Goal: Information Seeking & Learning: Find specific fact

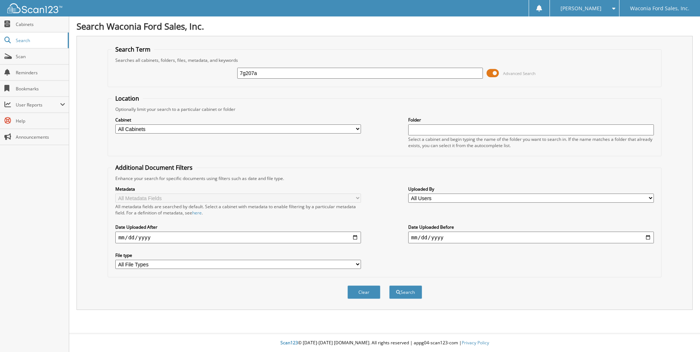
type input "7g207a"
click at [389, 286] on button "Search" at bounding box center [405, 293] width 33 height 14
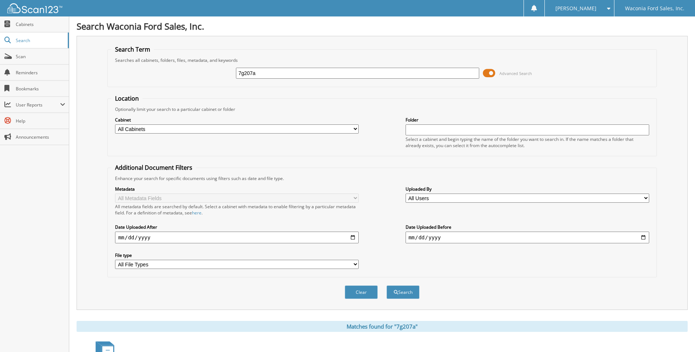
drag, startPoint x: 263, startPoint y: 74, endPoint x: 226, endPoint y: 72, distance: 37.1
click at [226, 72] on div "7g207a Advanced Search" at bounding box center [381, 73] width 541 height 20
type input "7g114b"
click at [386, 286] on button "Search" at bounding box center [402, 293] width 33 height 14
drag, startPoint x: 258, startPoint y: 72, endPoint x: 191, endPoint y: 69, distance: 66.7
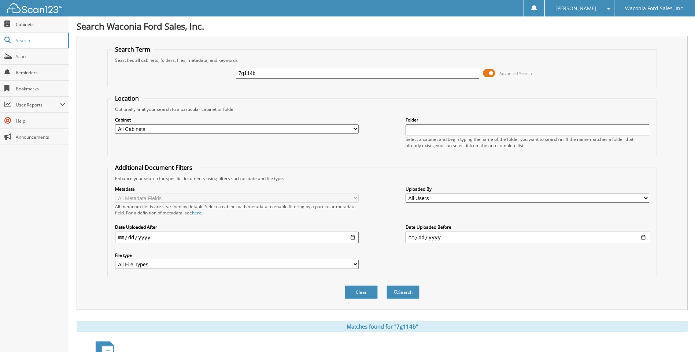
click at [191, 69] on div "7g114b Advanced Search" at bounding box center [381, 73] width 541 height 20
type input "7f423"
click at [386, 286] on button "Search" at bounding box center [402, 293] width 33 height 14
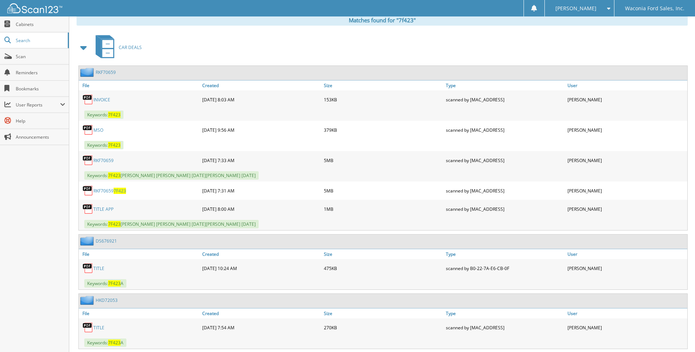
scroll to position [326, 0]
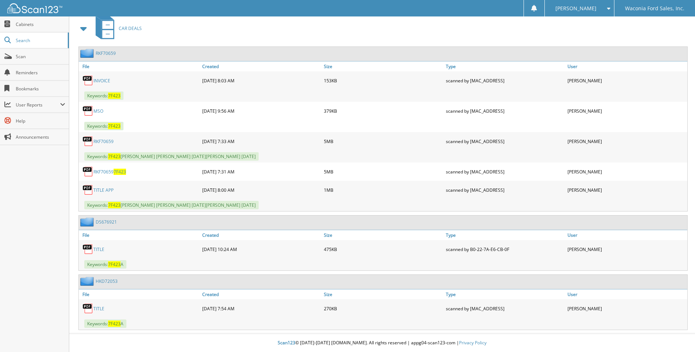
click at [100, 141] on link "RKF70659" at bounding box center [103, 141] width 20 height 6
click at [101, 172] on link "RKF70659 7F423" at bounding box center [109, 172] width 33 height 6
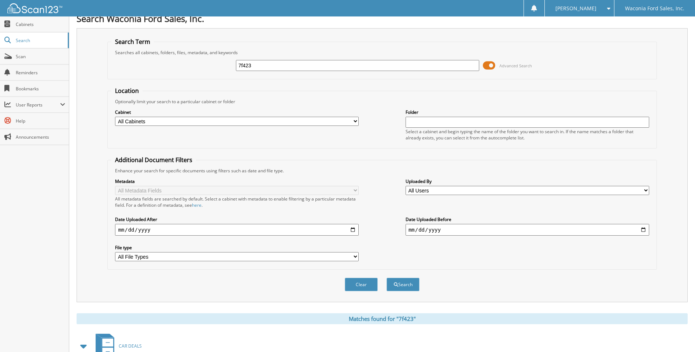
scroll to position [0, 0]
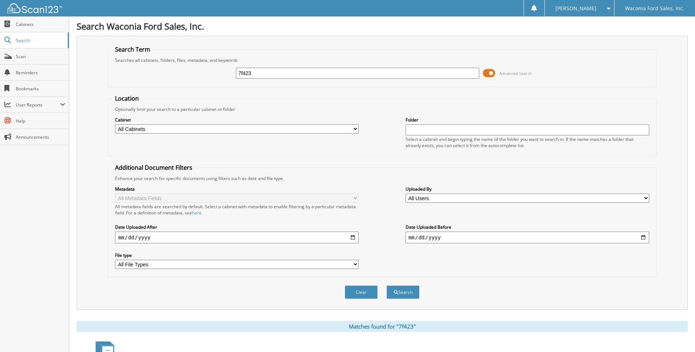
drag, startPoint x: 256, startPoint y: 76, endPoint x: 179, endPoint y: 72, distance: 76.7
click at [179, 72] on div "7f423 Advanced Search" at bounding box center [381, 73] width 541 height 20
type input "7g033"
click at [386, 286] on button "Search" at bounding box center [402, 293] width 33 height 14
drag, startPoint x: 254, startPoint y: 74, endPoint x: 199, endPoint y: 71, distance: 55.0
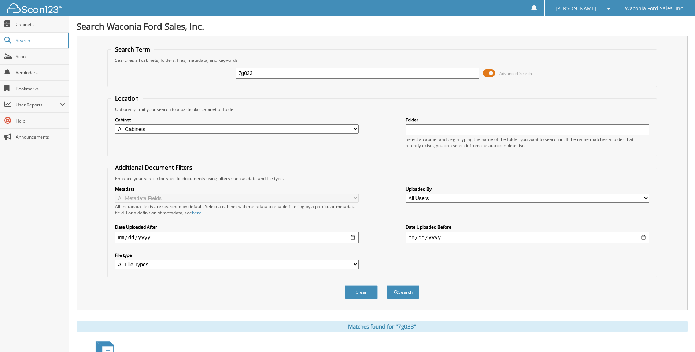
click at [199, 71] on div "7g033 Advanced Search" at bounding box center [381, 73] width 541 height 20
type input "7h008"
click at [386, 286] on button "Search" at bounding box center [402, 293] width 33 height 14
drag, startPoint x: 258, startPoint y: 74, endPoint x: 173, endPoint y: 66, distance: 84.7
click at [173, 66] on div "7h008 Advanced Search" at bounding box center [381, 73] width 541 height 20
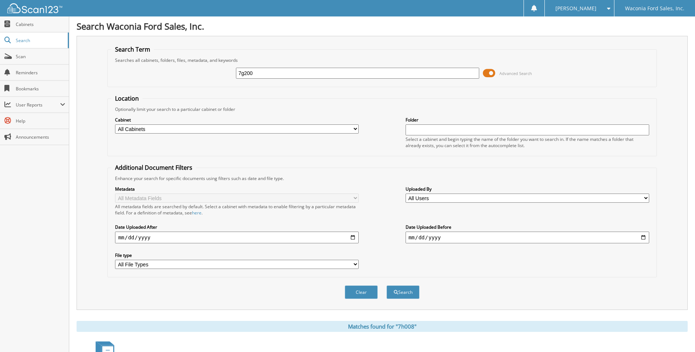
type input "7g200"
click at [386, 286] on button "Search" at bounding box center [402, 293] width 33 height 14
